Goal: Transaction & Acquisition: Purchase product/service

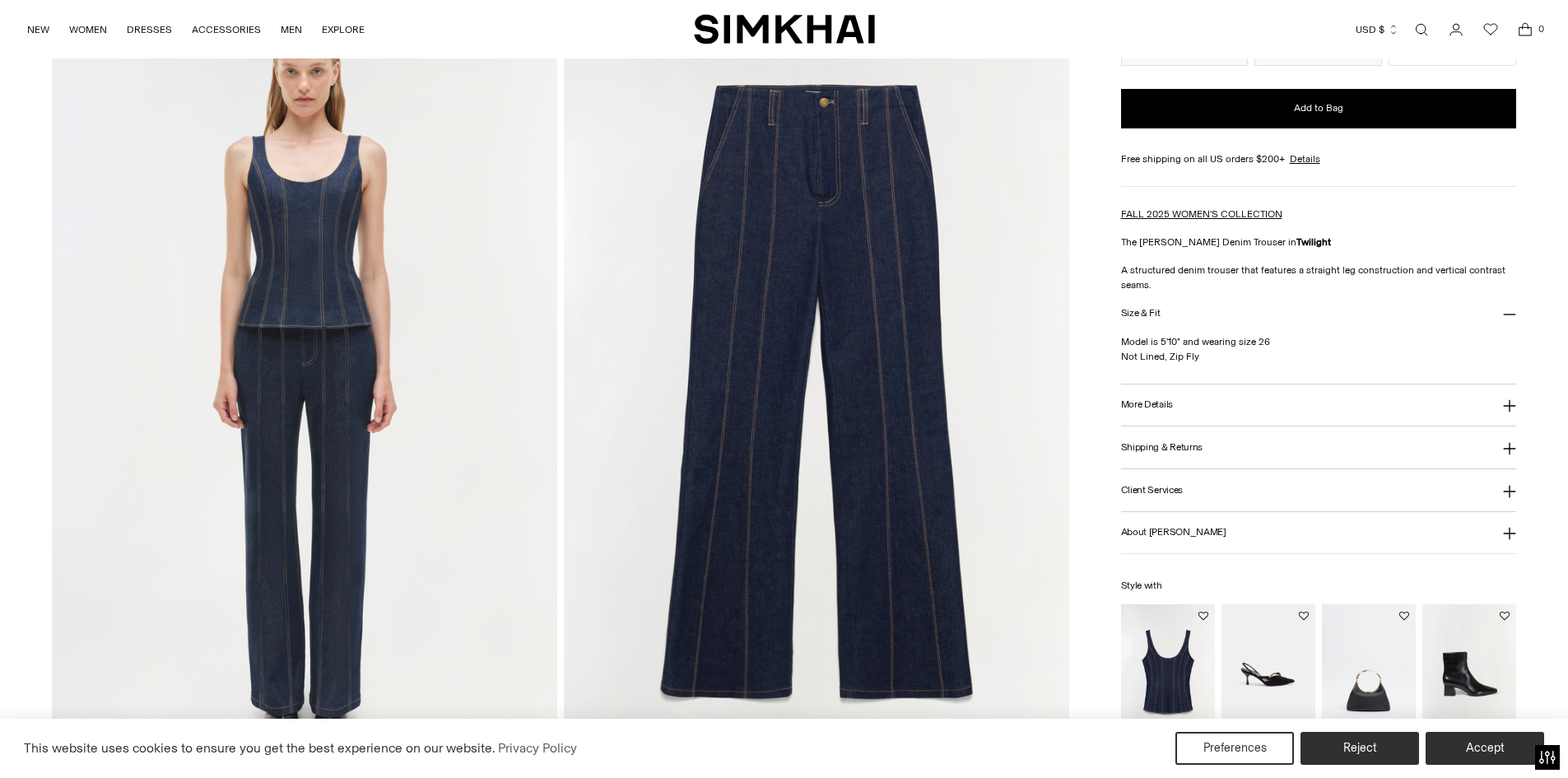
scroll to position [1721, 0]
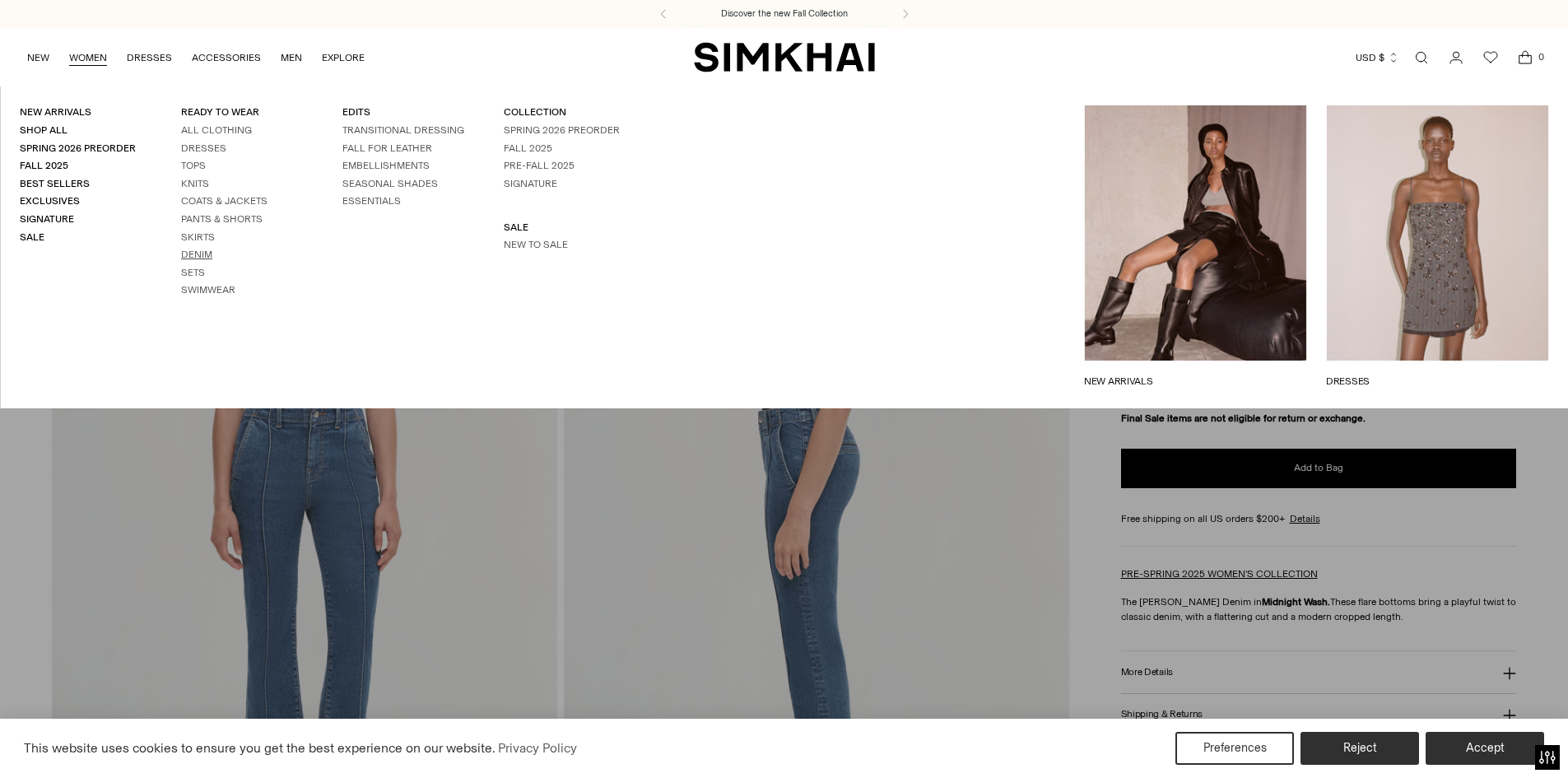
click at [204, 258] on link "Denim" at bounding box center [197, 254] width 32 height 12
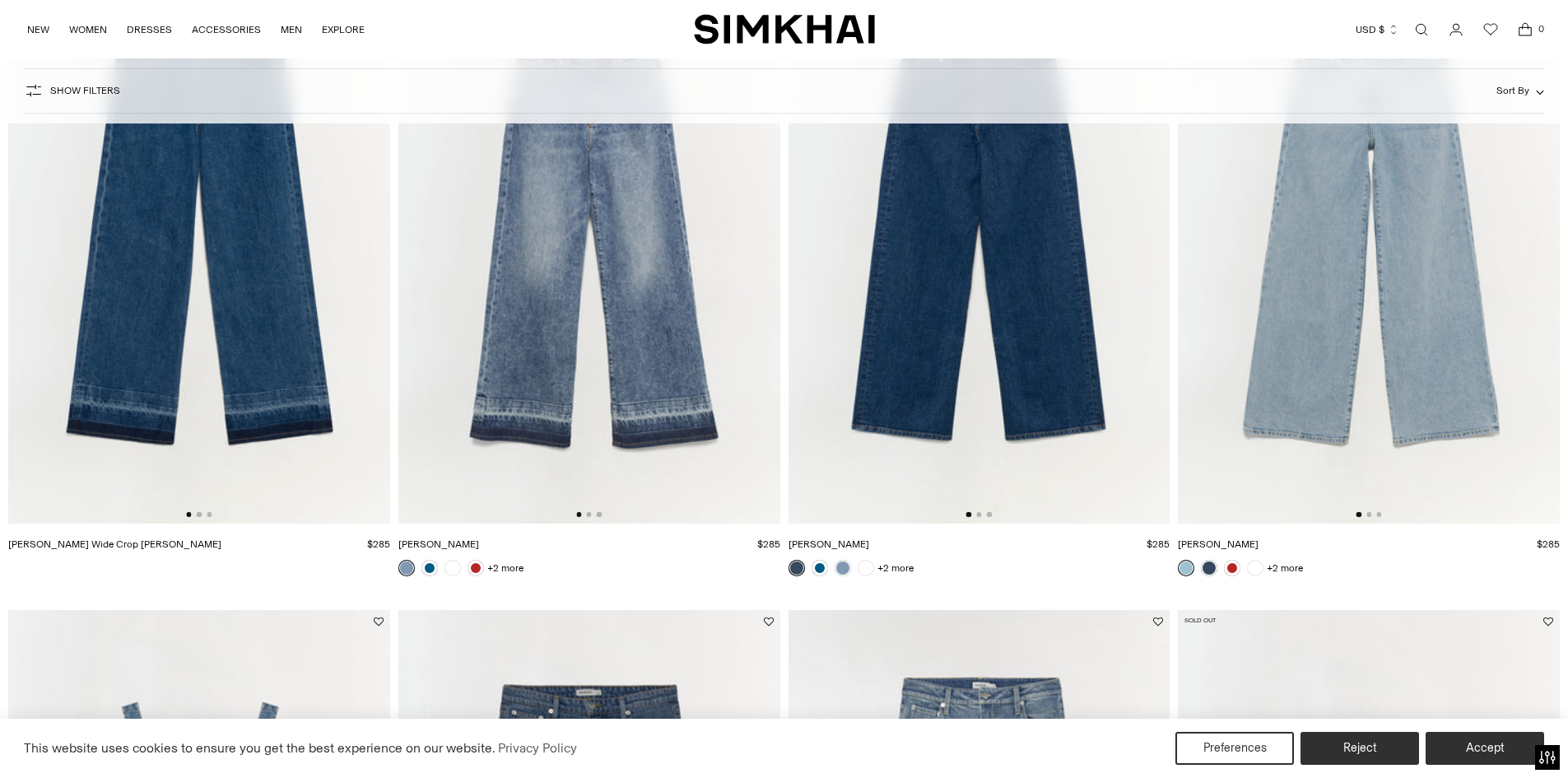
scroll to position [2303, 0]
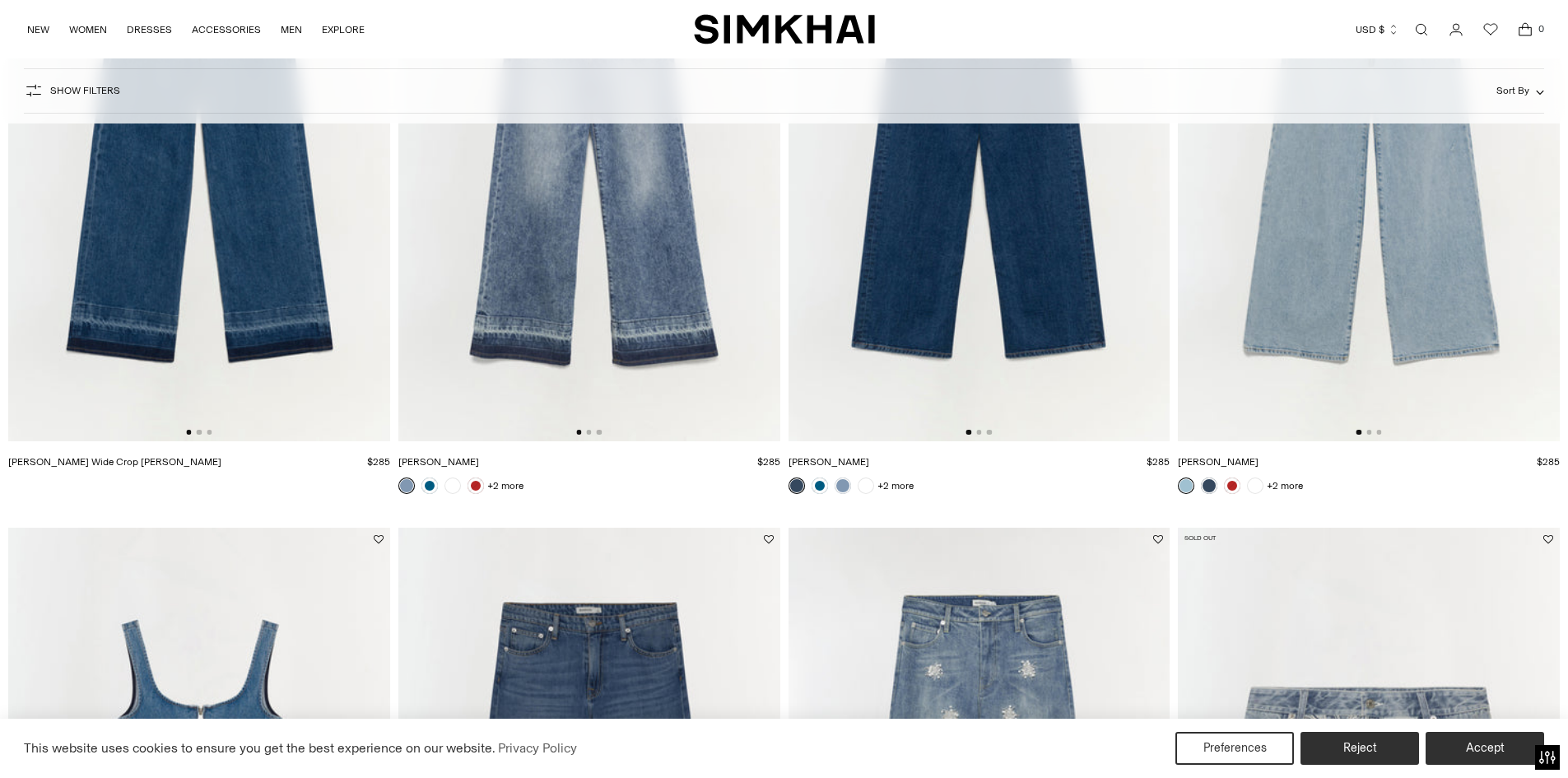
click at [790, 483] on link at bounding box center [796, 485] width 17 height 17
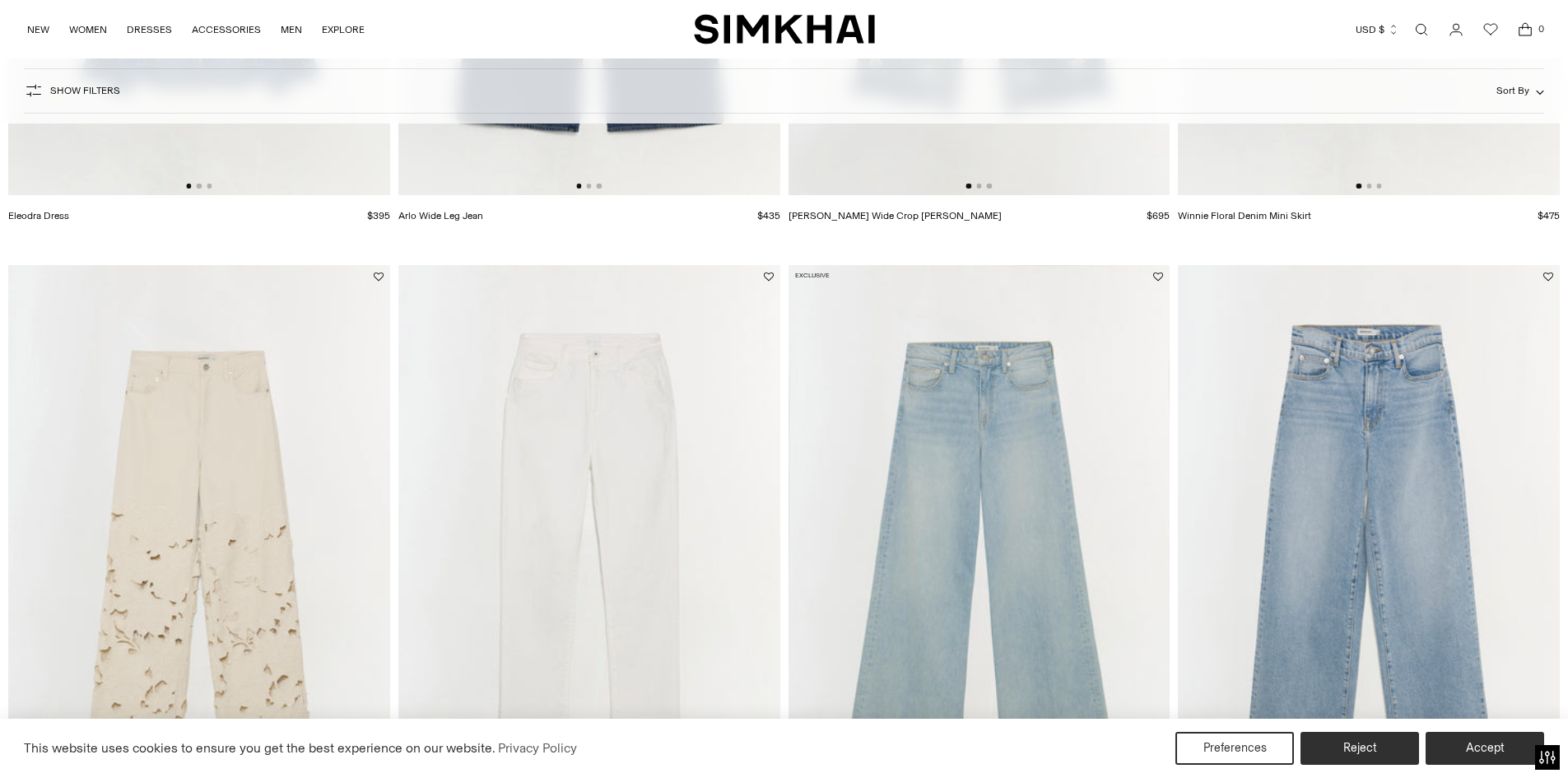
scroll to position [3538, 0]
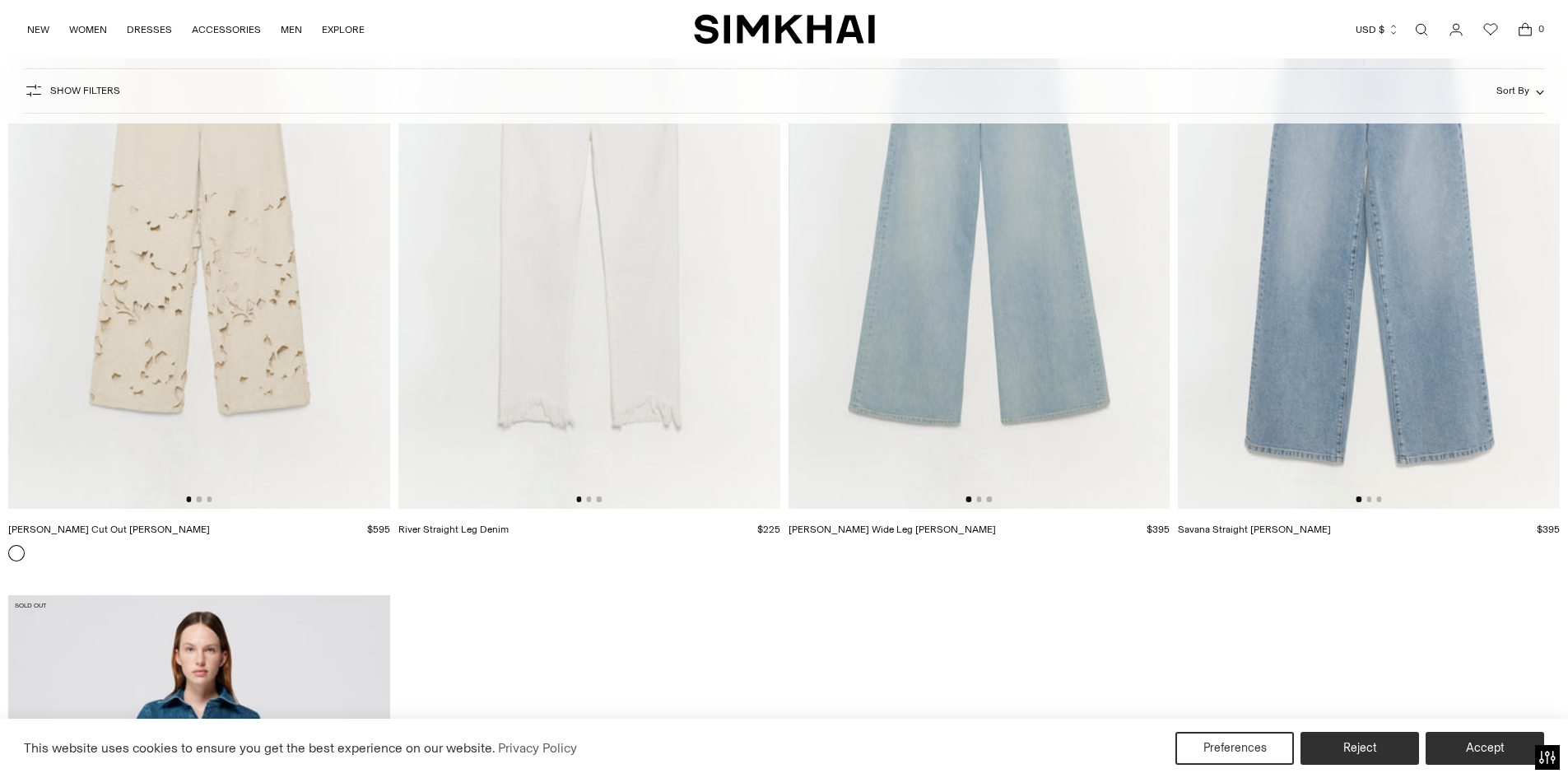
click at [966, 498] on button "Go to slide 1" at bounding box center [968, 498] width 5 height 5
click at [969, 498] on button "Go to slide 1" at bounding box center [968, 498] width 5 height 5
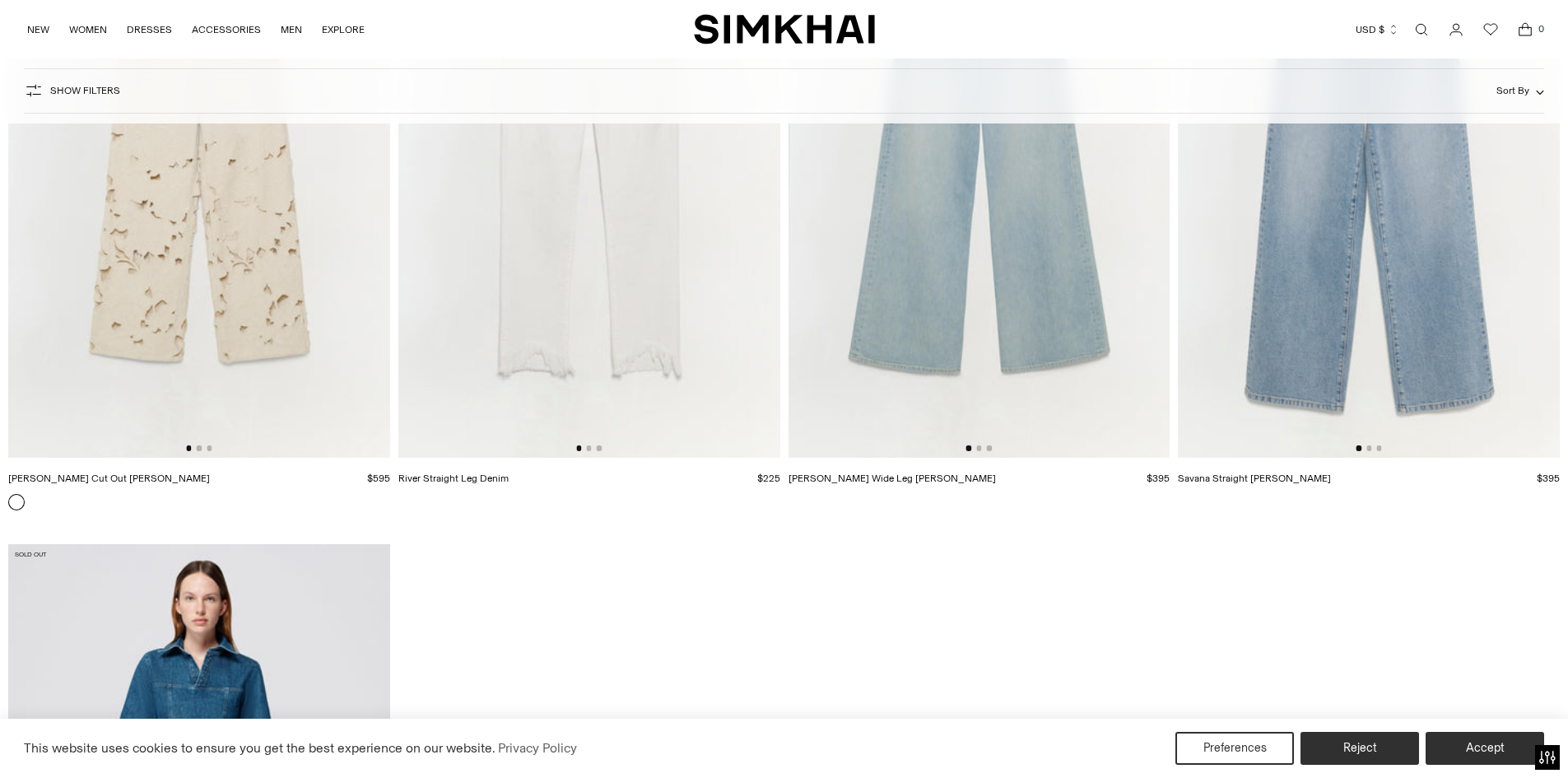
scroll to position [3342, 0]
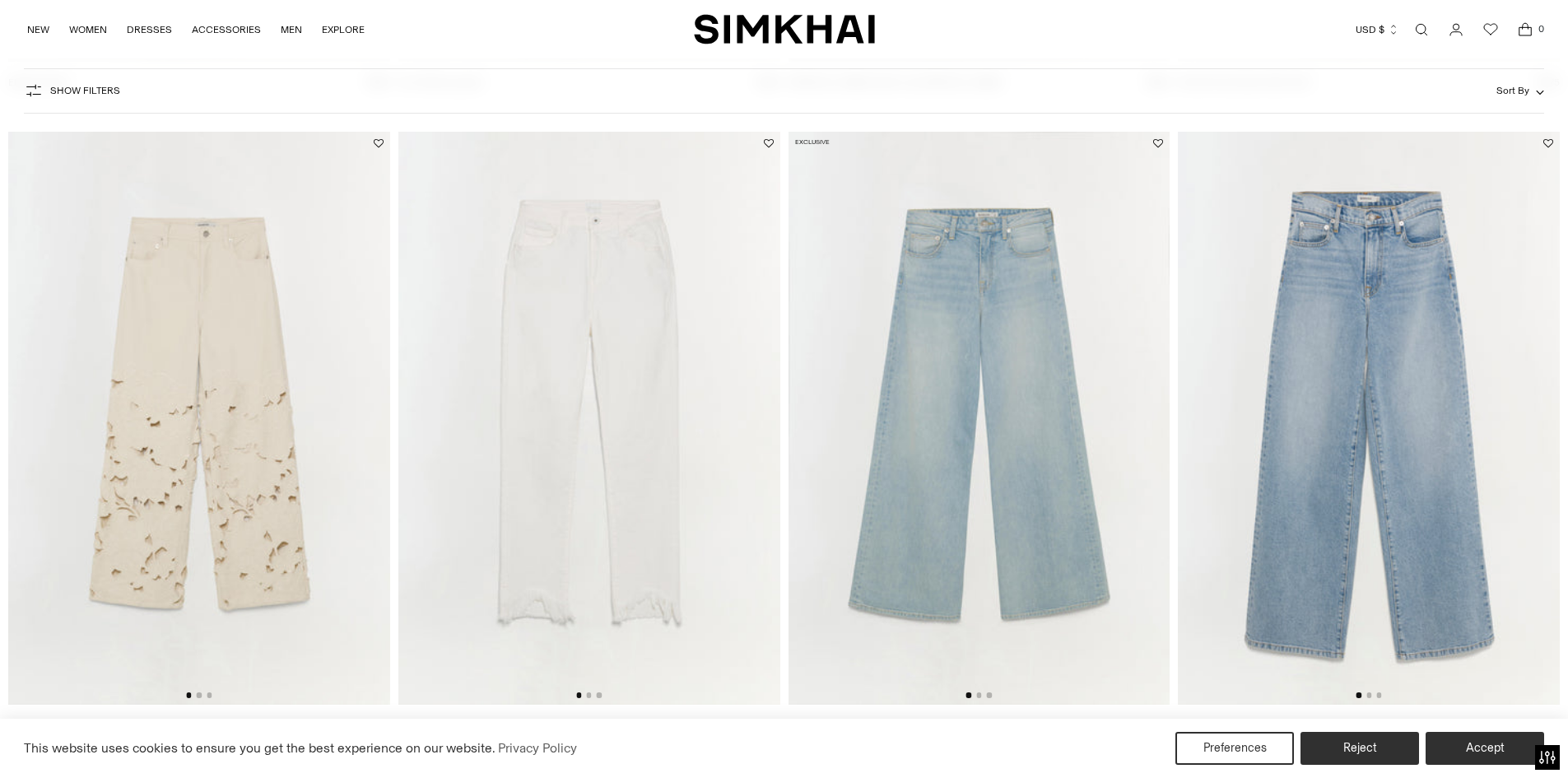
click at [1437, 478] on img at bounding box center [1368, 417] width 382 height 572
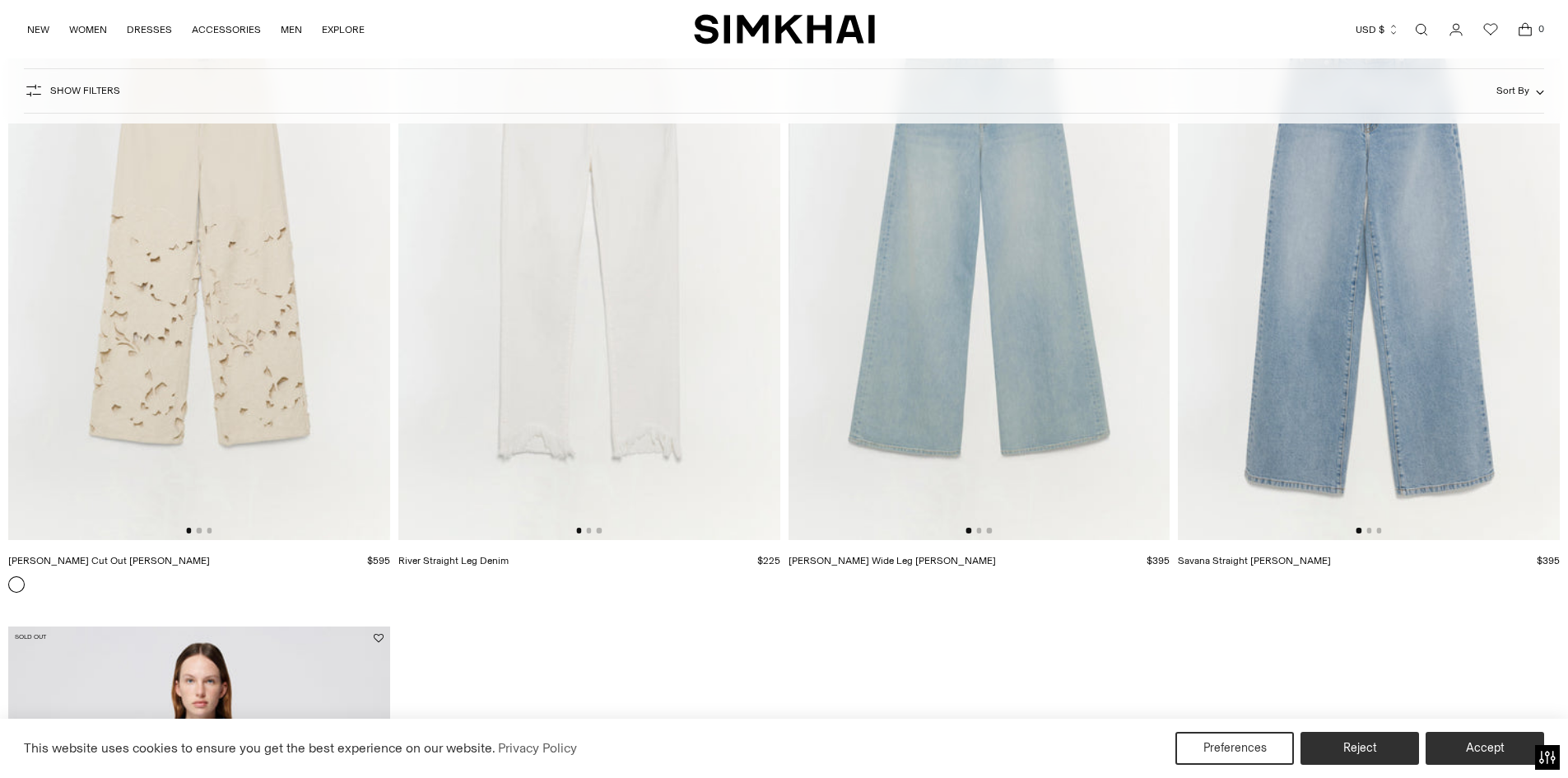
click at [1359, 530] on button "Go to slide 1" at bounding box center [1358, 530] width 5 height 5
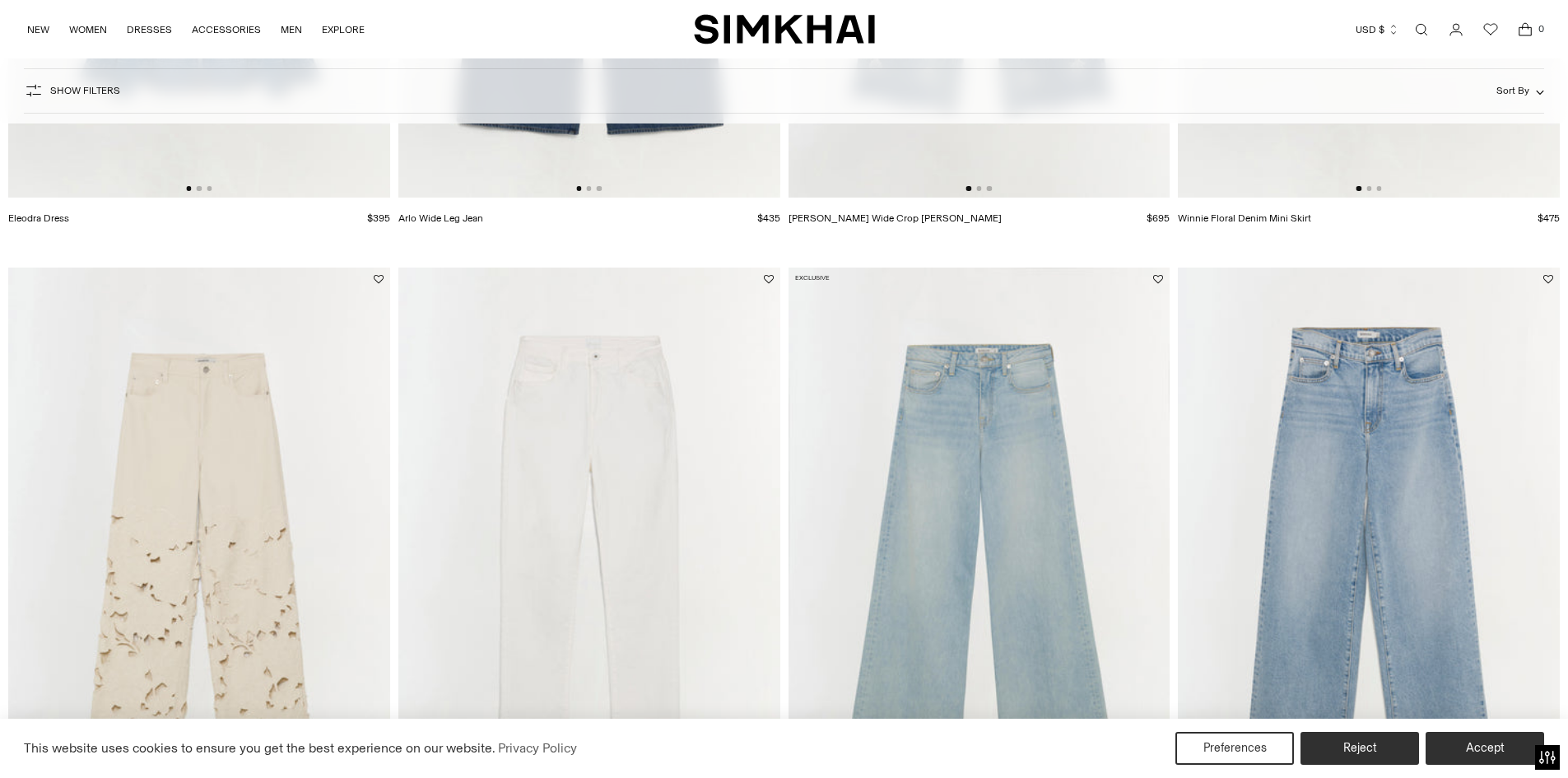
scroll to position [3177, 0]
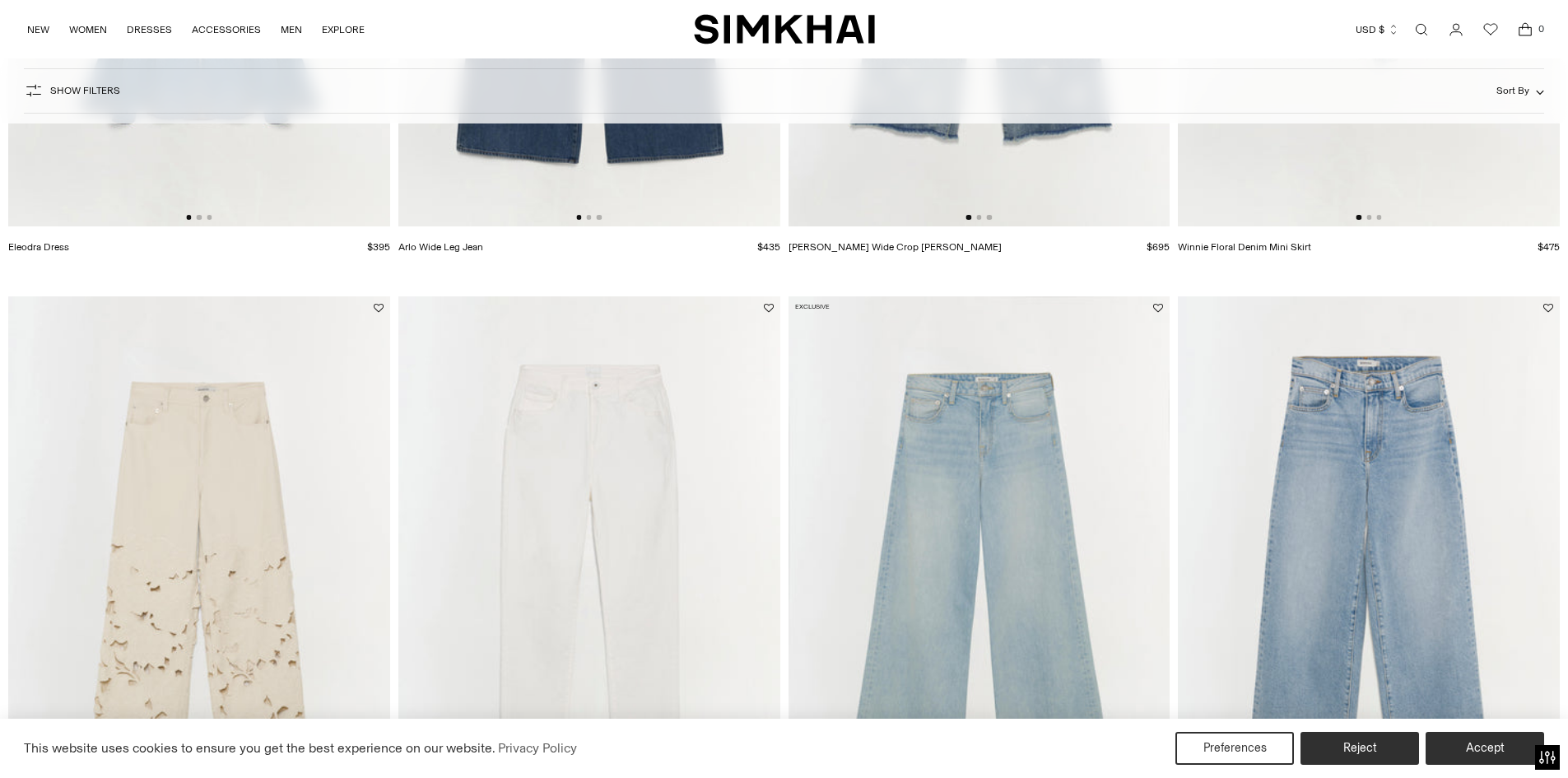
click at [1032, 531] on img at bounding box center [979, 582] width 382 height 572
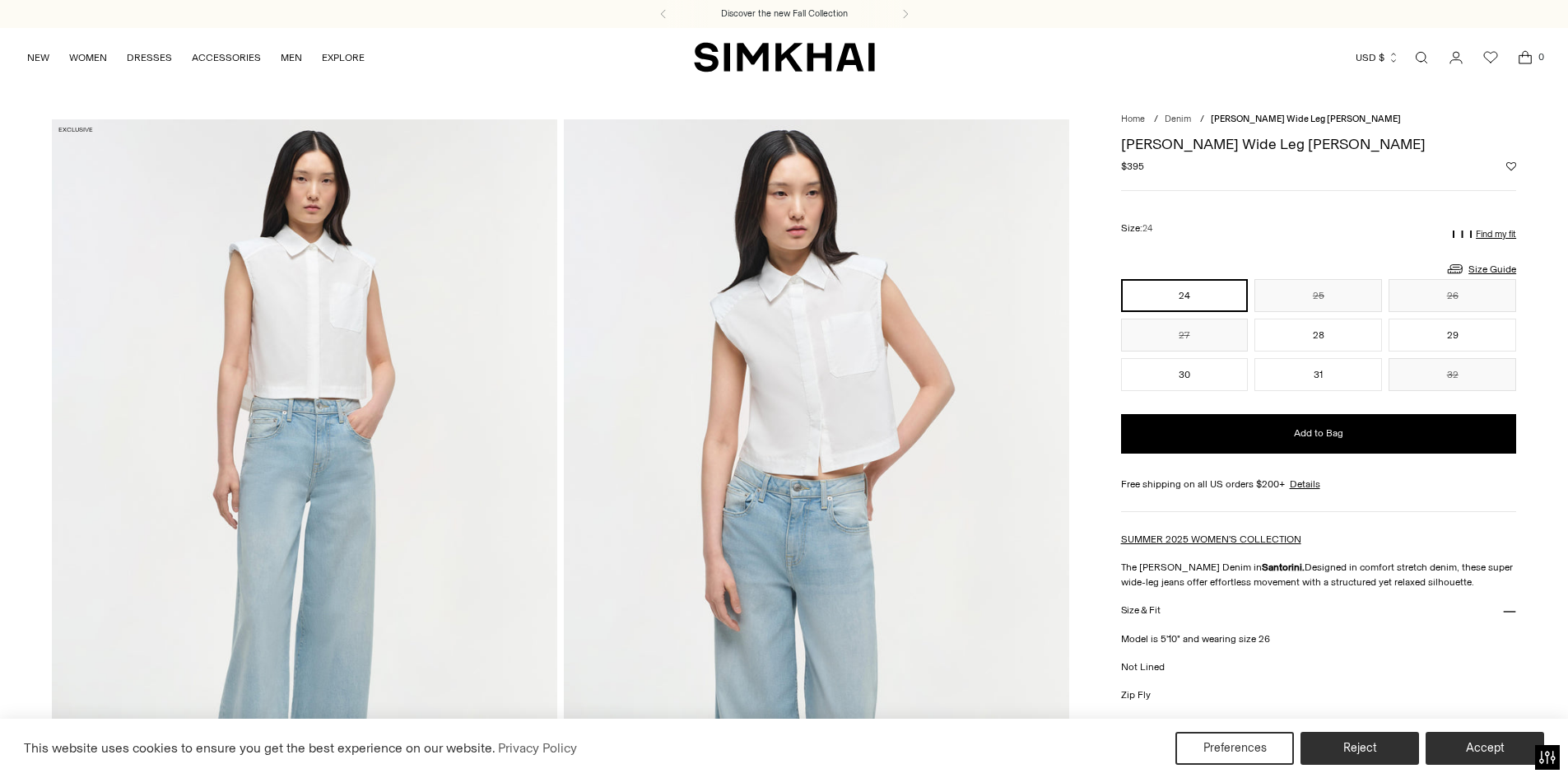
click at [1327, 334] on button "28" at bounding box center [1317, 334] width 128 height 33
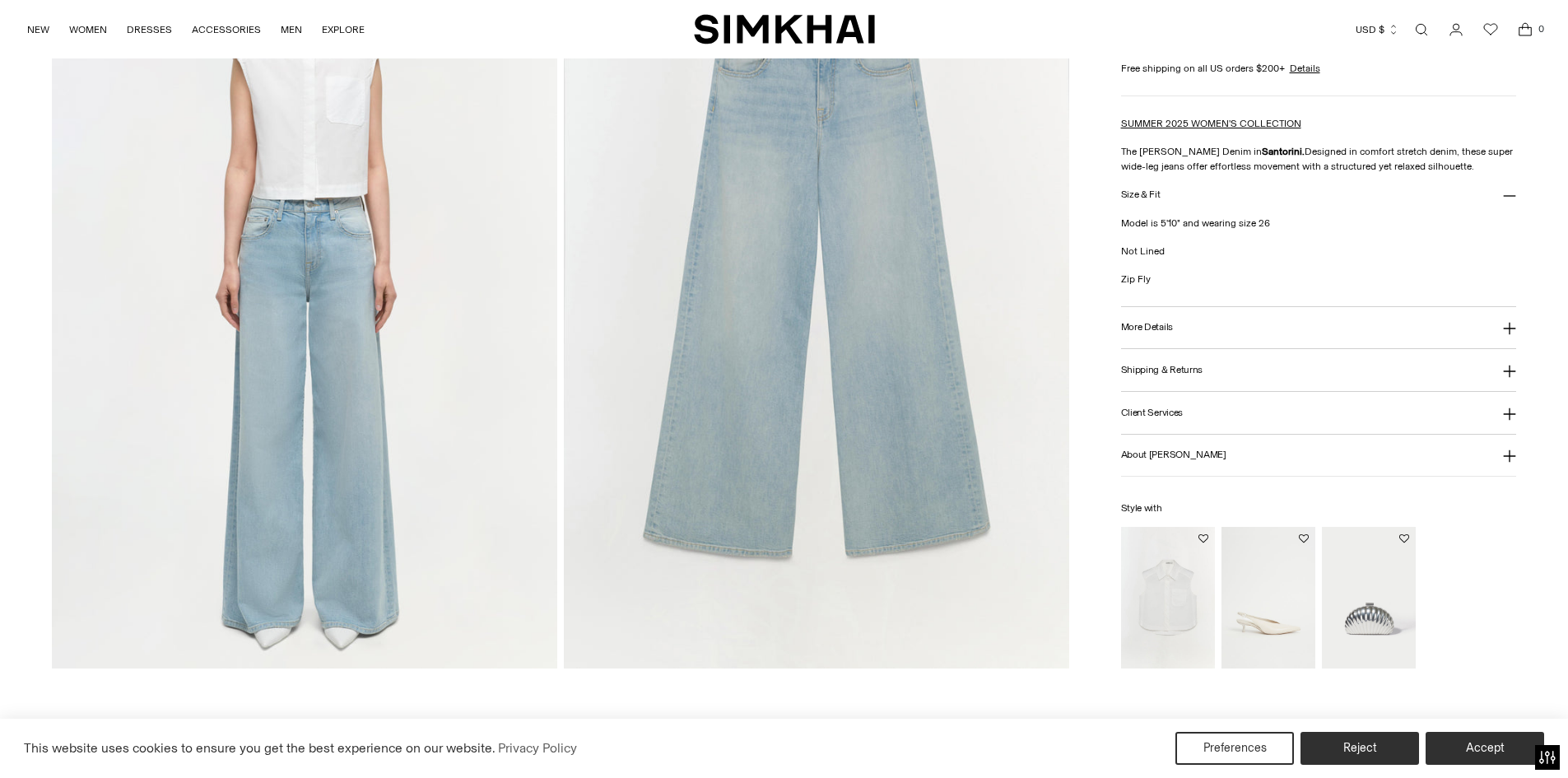
scroll to position [1975, 0]
